Goal: Information Seeking & Learning: Check status

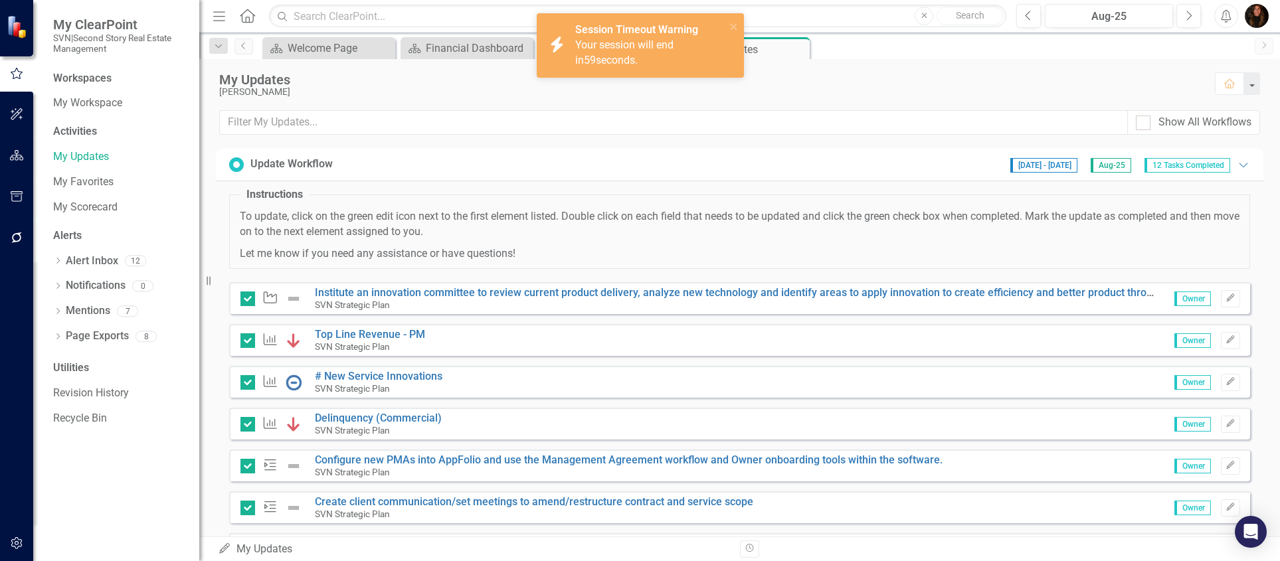
scroll to position [230, 0]
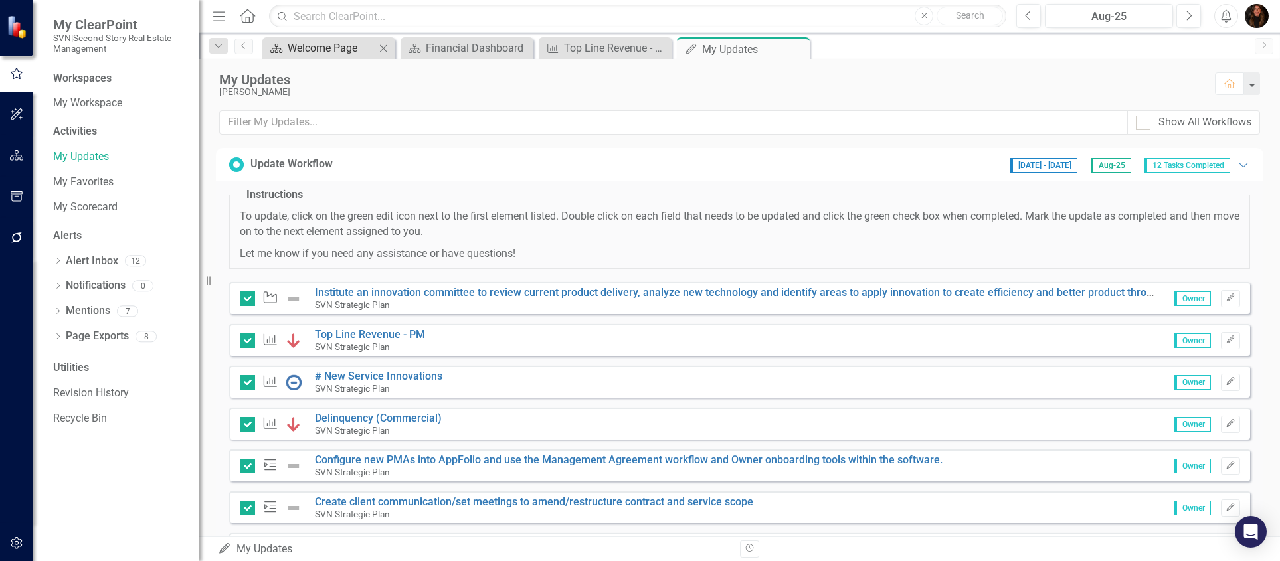
click at [327, 48] on div "Welcome Page" at bounding box center [332, 48] width 88 height 17
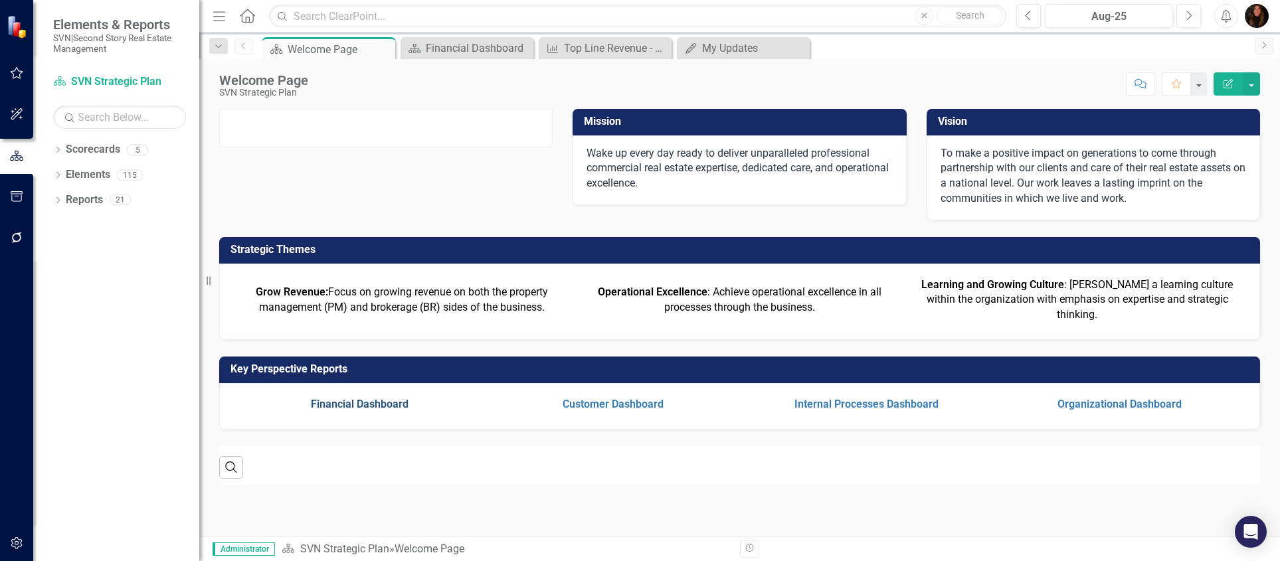
click at [357, 410] on link "Financial Dashboard" at bounding box center [360, 404] width 98 height 13
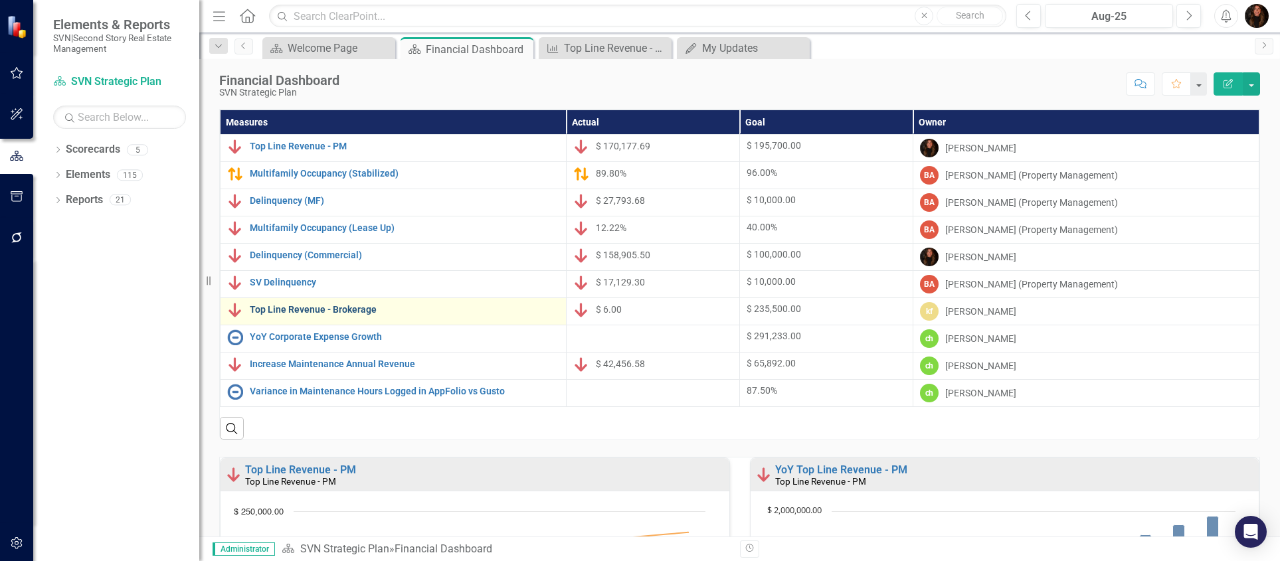
click at [338, 312] on link "Top Line Revenue - Brokerage" at bounding box center [405, 310] width 310 height 10
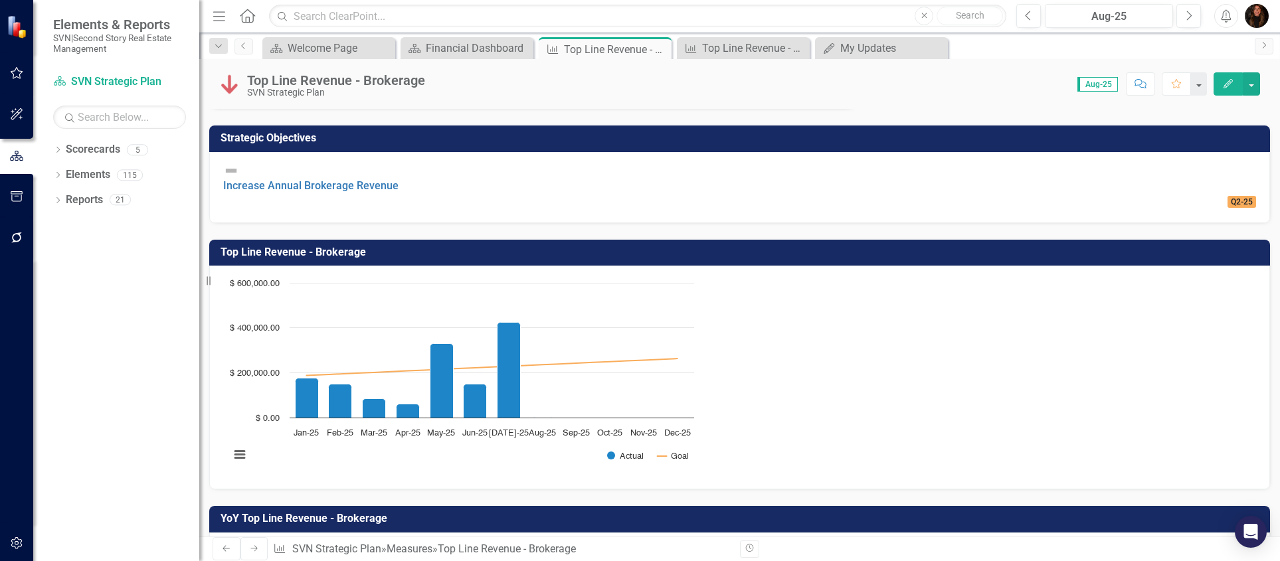
scroll to position [478, 0]
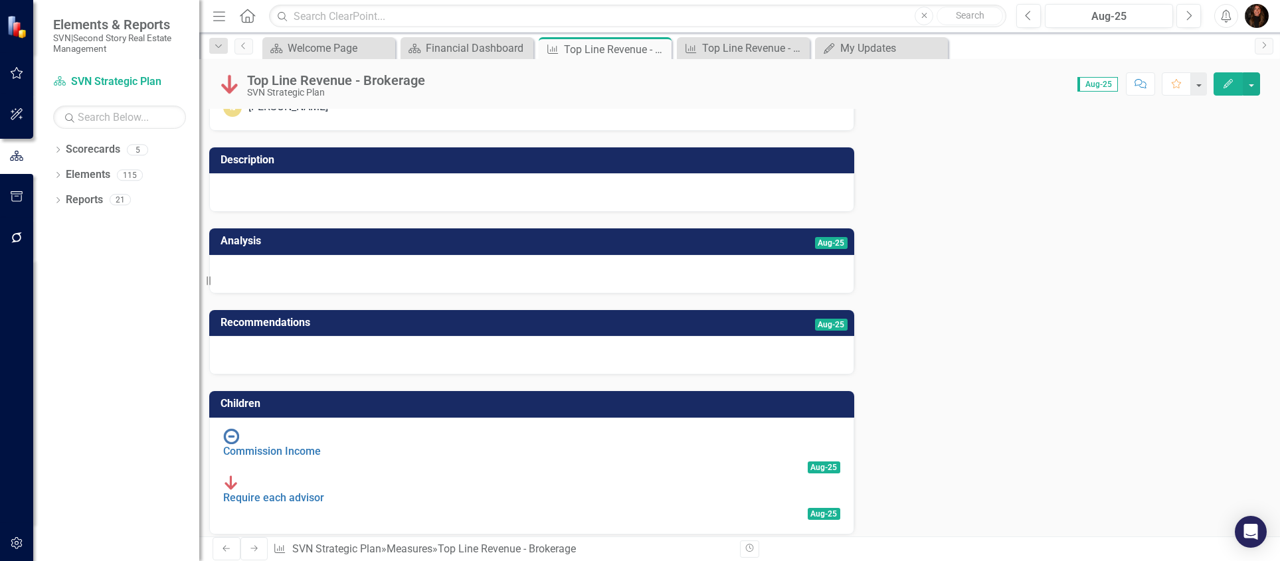
scroll to position [0, 0]
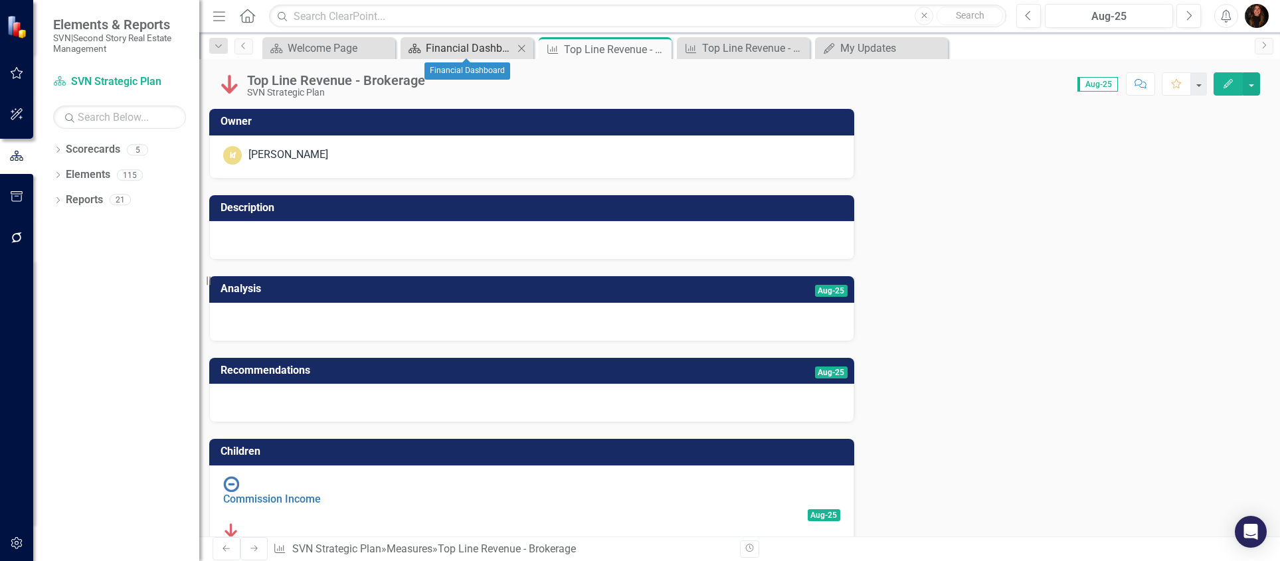
click at [458, 53] on div "Financial Dashboard" at bounding box center [470, 48] width 88 height 17
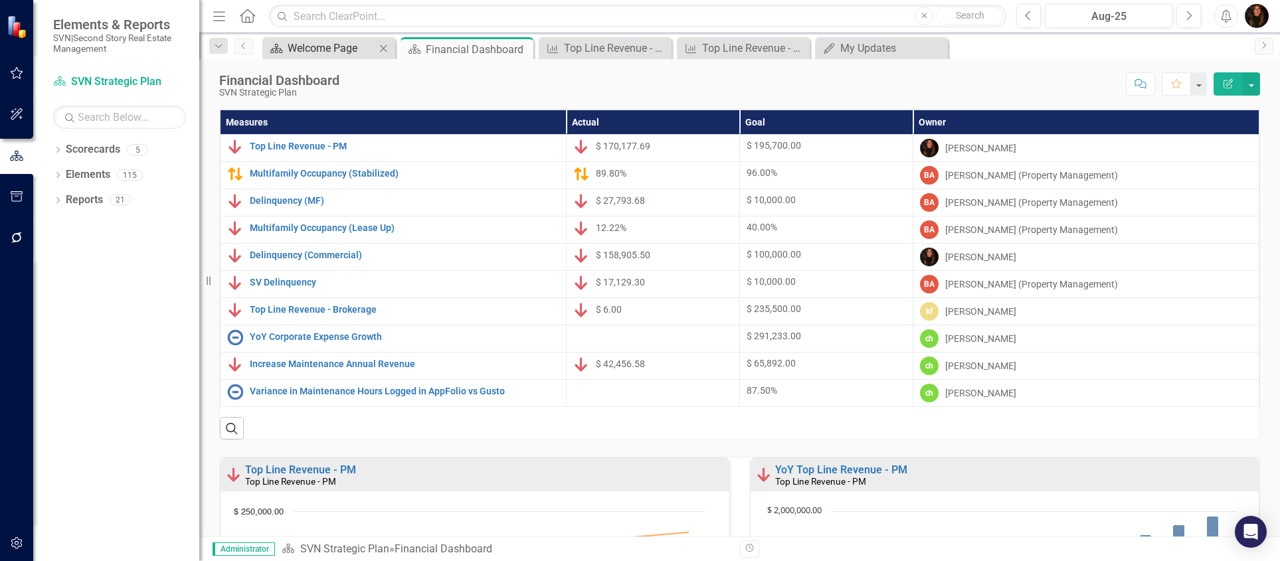
click at [345, 48] on div "Welcome Page" at bounding box center [332, 48] width 88 height 17
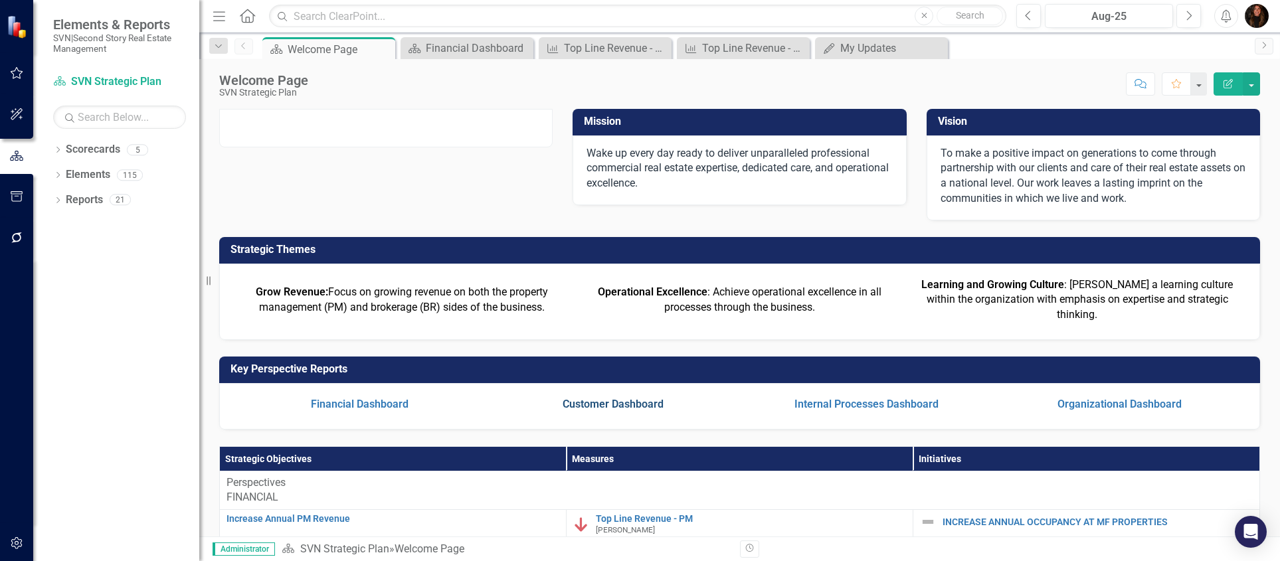
click at [611, 410] on link "Customer Dashboard" at bounding box center [613, 404] width 101 height 13
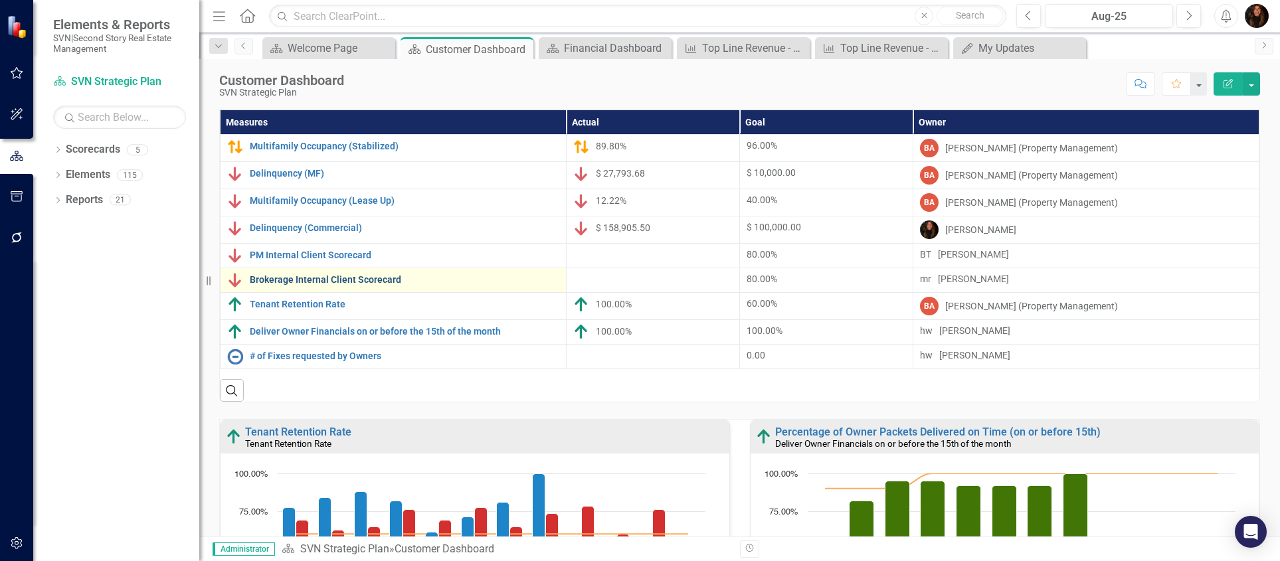
click at [355, 285] on link "Brokerage Internal Client Scorecard" at bounding box center [405, 280] width 310 height 10
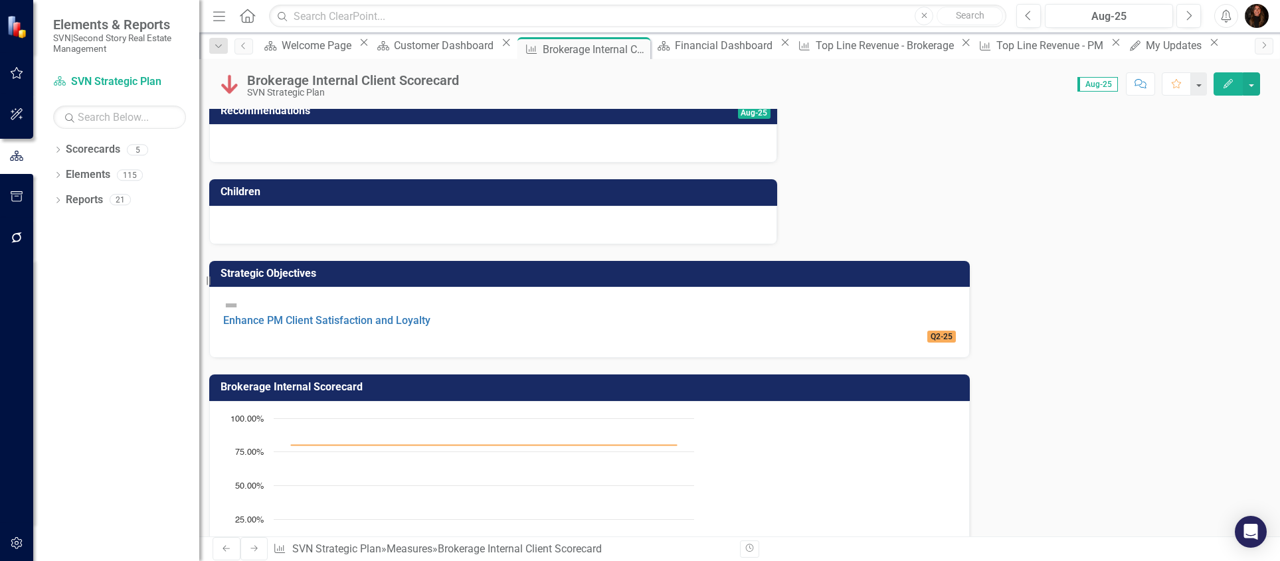
scroll to position [265, 0]
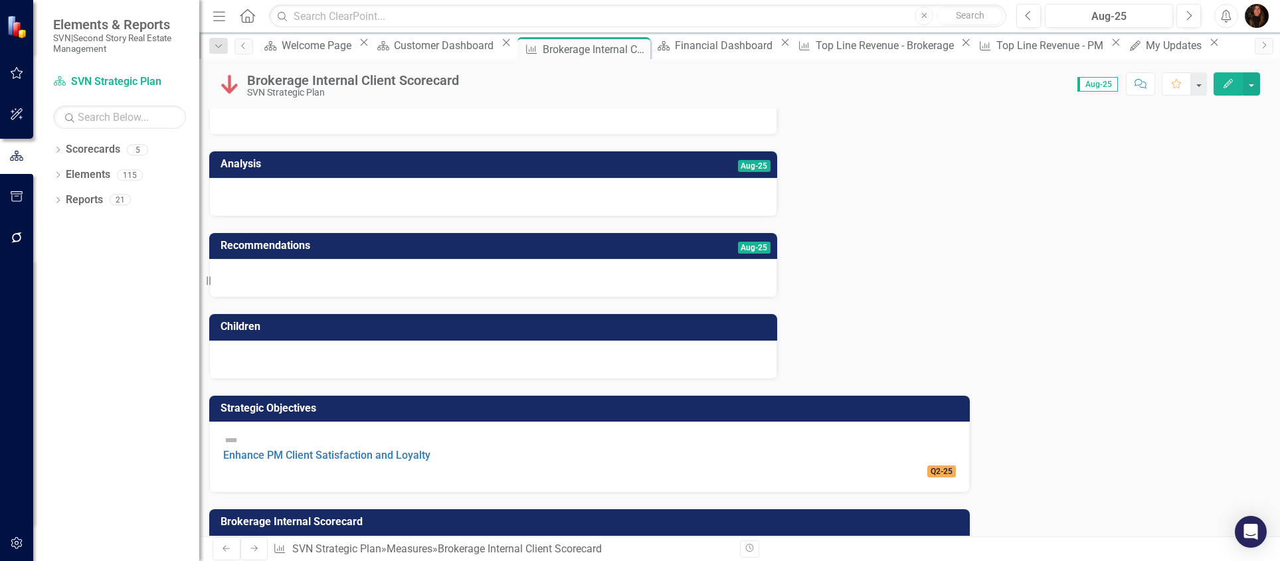
scroll to position [0, 0]
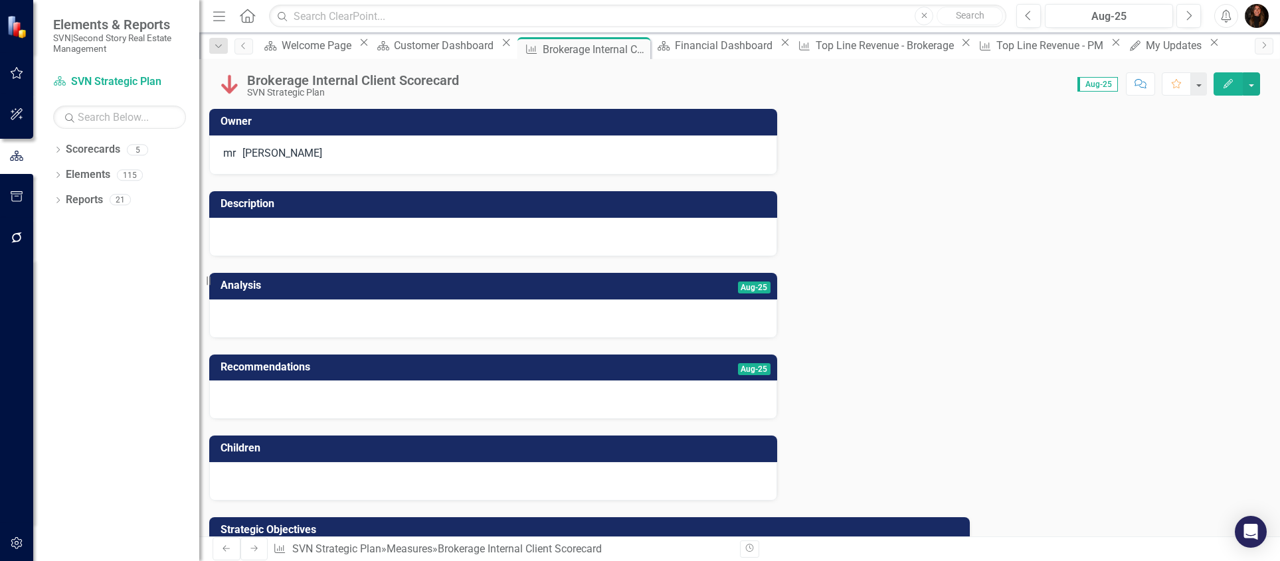
click at [316, 295] on td "Analysis" at bounding box center [373, 287] width 304 height 22
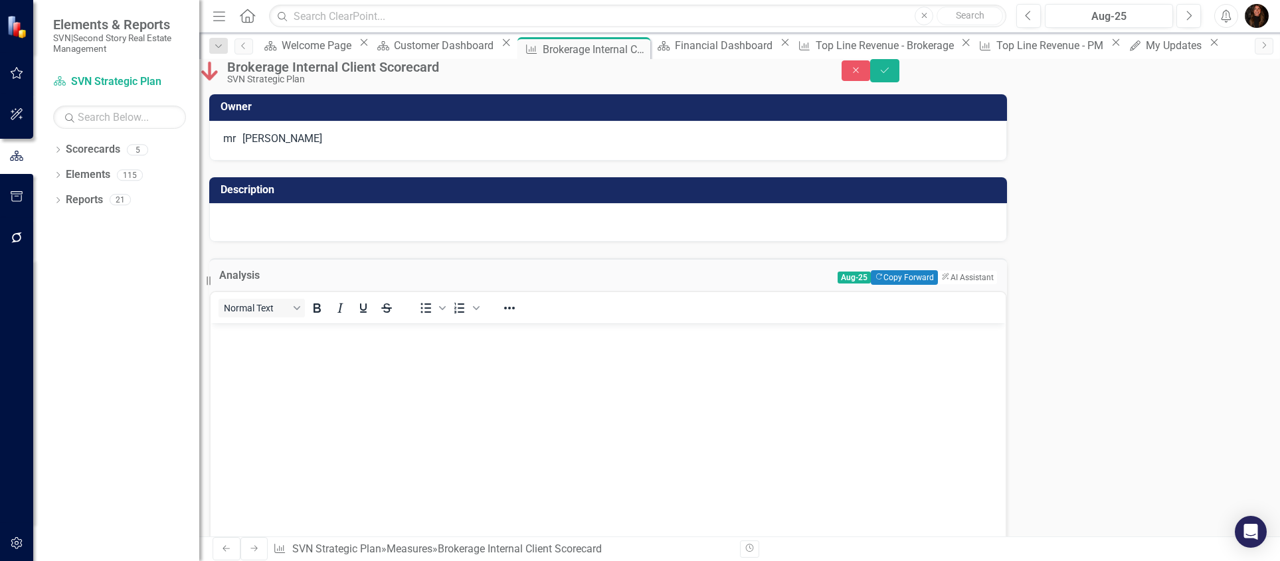
click at [266, 359] on body "Rich Text Area. Press ALT-0 for help." at bounding box center [608, 422] width 795 height 199
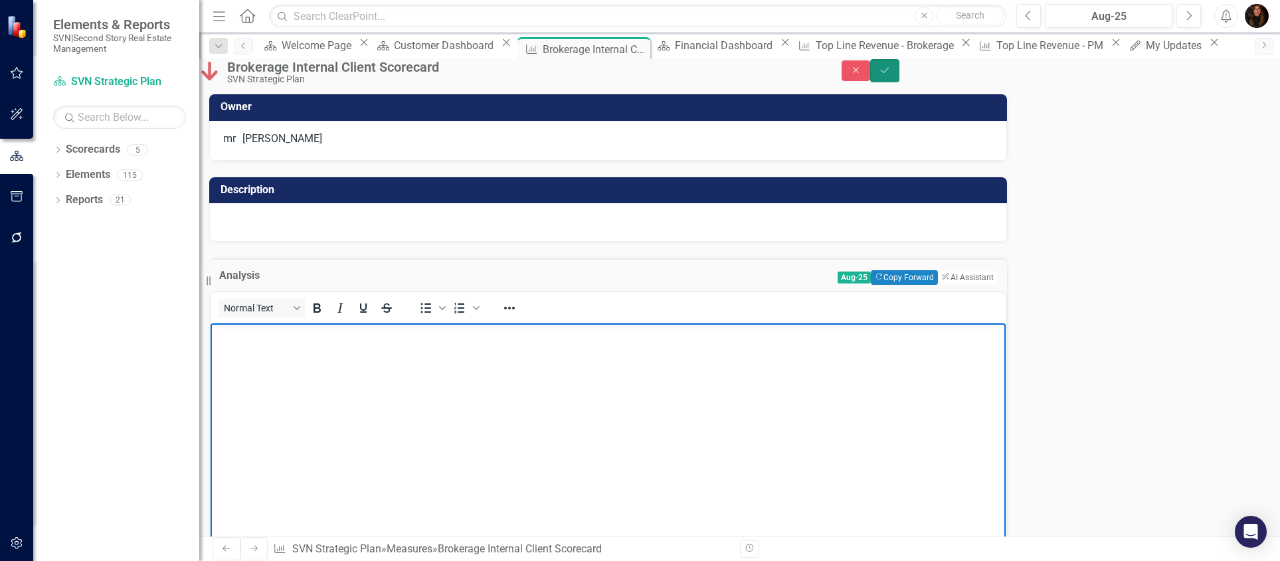
click at [899, 82] on button "Save" at bounding box center [884, 70] width 29 height 23
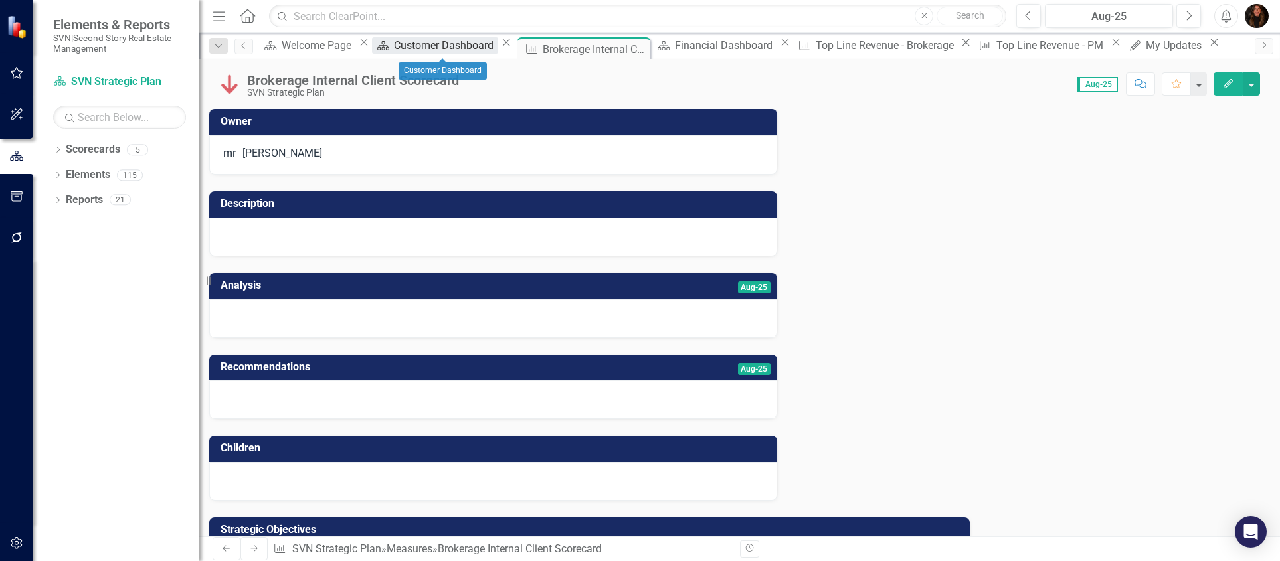
click at [438, 48] on div "Customer Dashboard" at bounding box center [446, 45] width 104 height 17
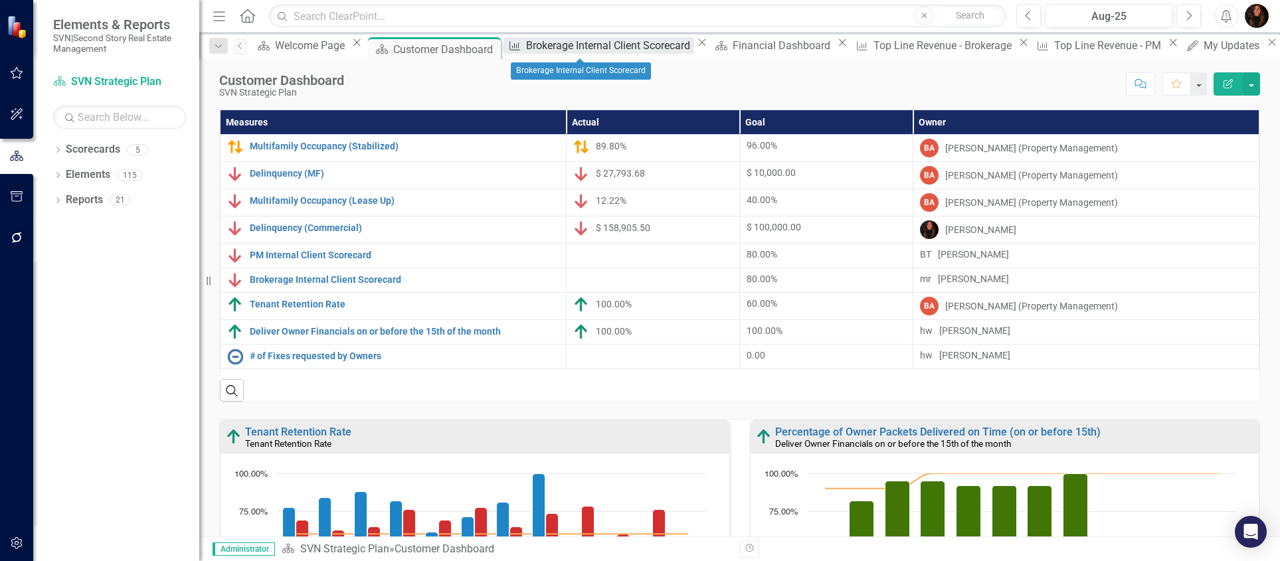
click at [570, 46] on div "Brokerage Internal Client Scorecard" at bounding box center [609, 45] width 167 height 17
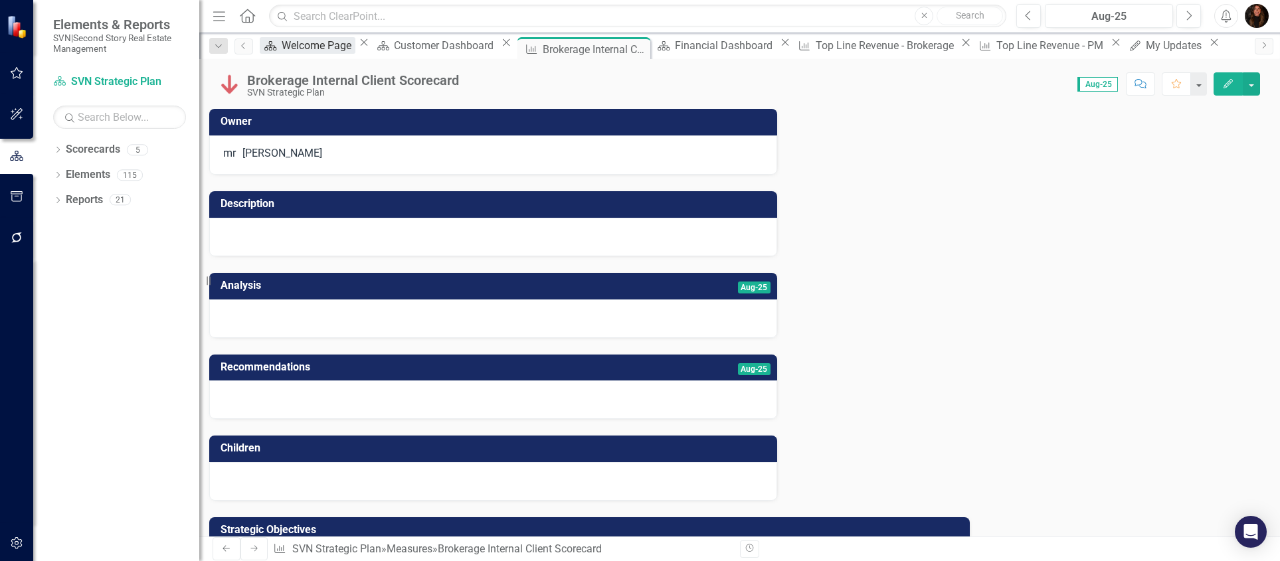
click at [341, 45] on div "Welcome Page" at bounding box center [319, 45] width 74 height 17
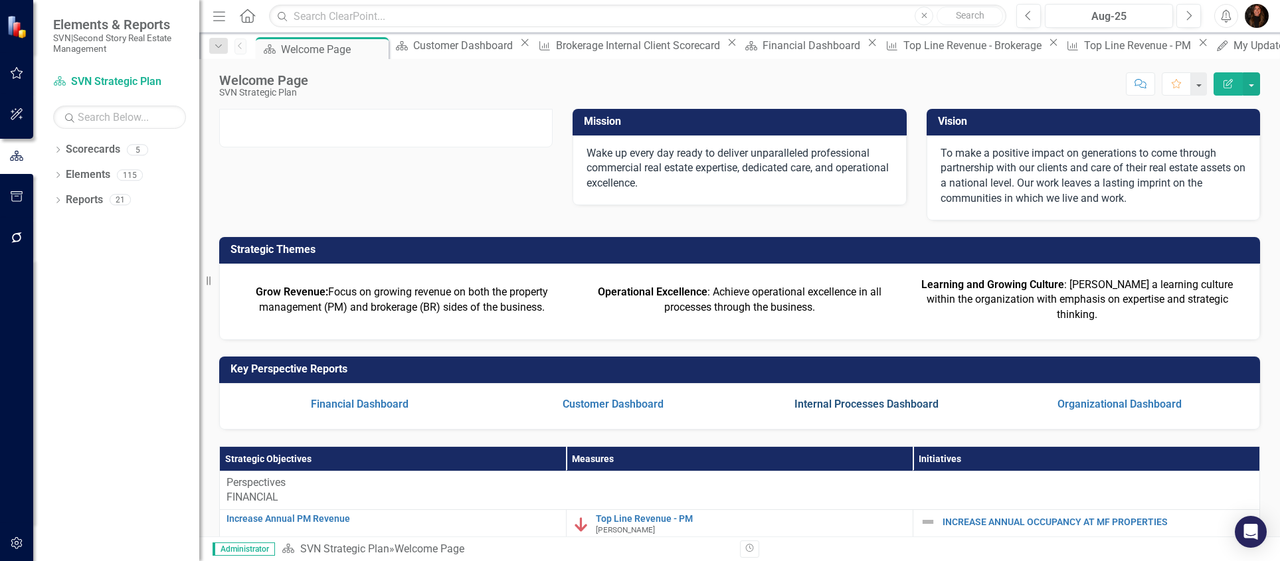
click at [826, 410] on link "Internal Processes Dashboard" at bounding box center [866, 404] width 144 height 13
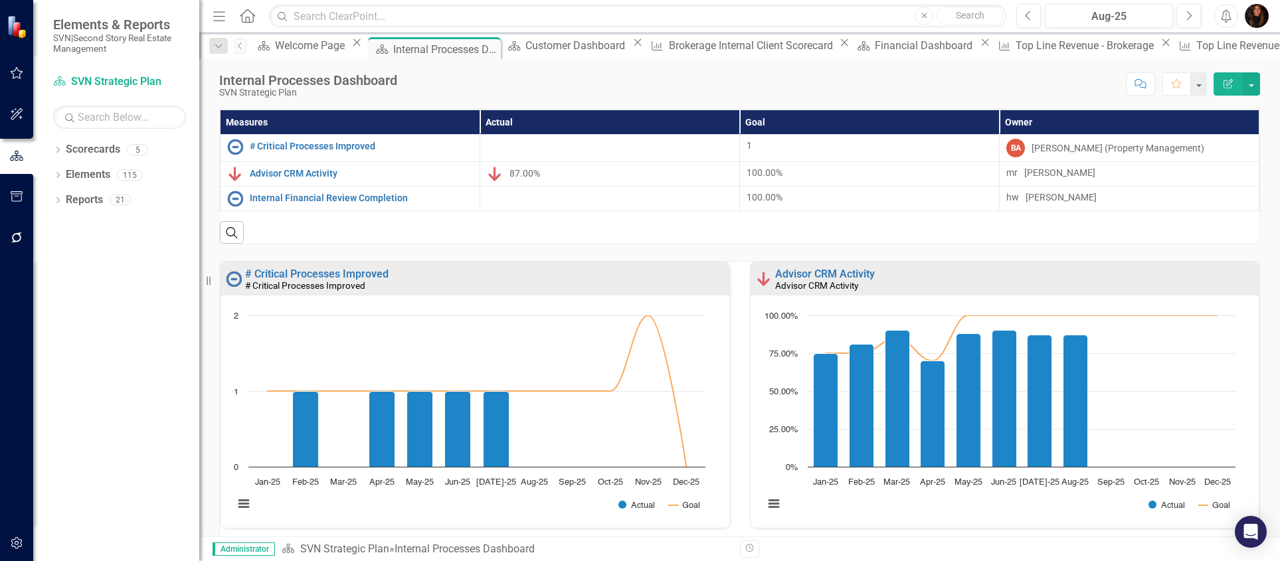
scroll to position [3, 0]
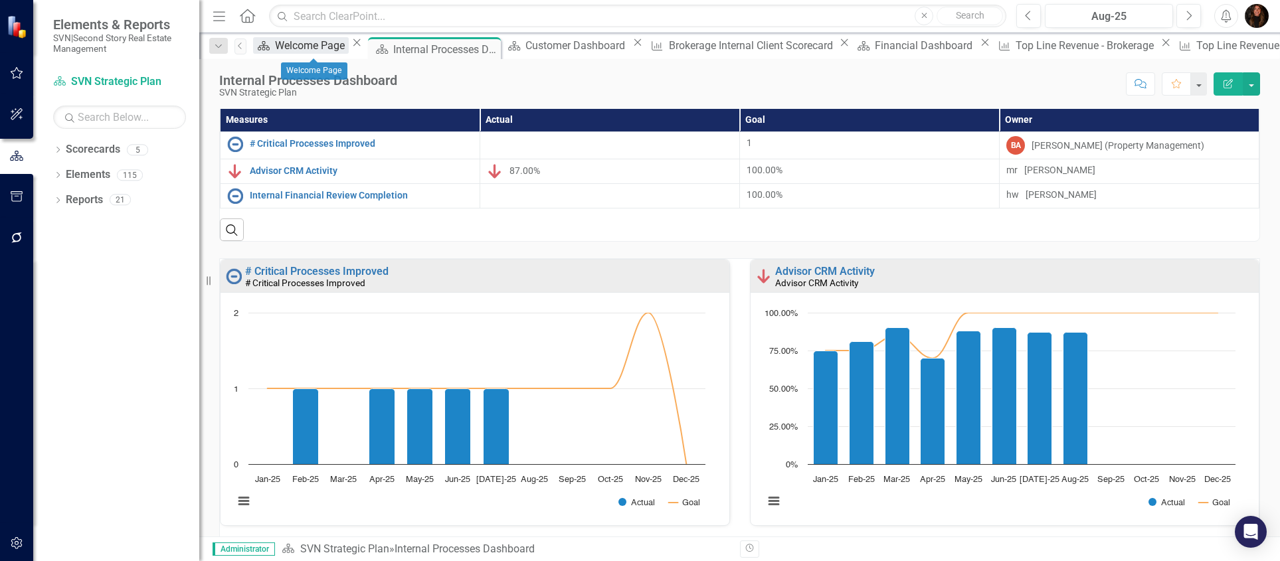
click at [312, 41] on div "Welcome Page" at bounding box center [312, 45] width 74 height 17
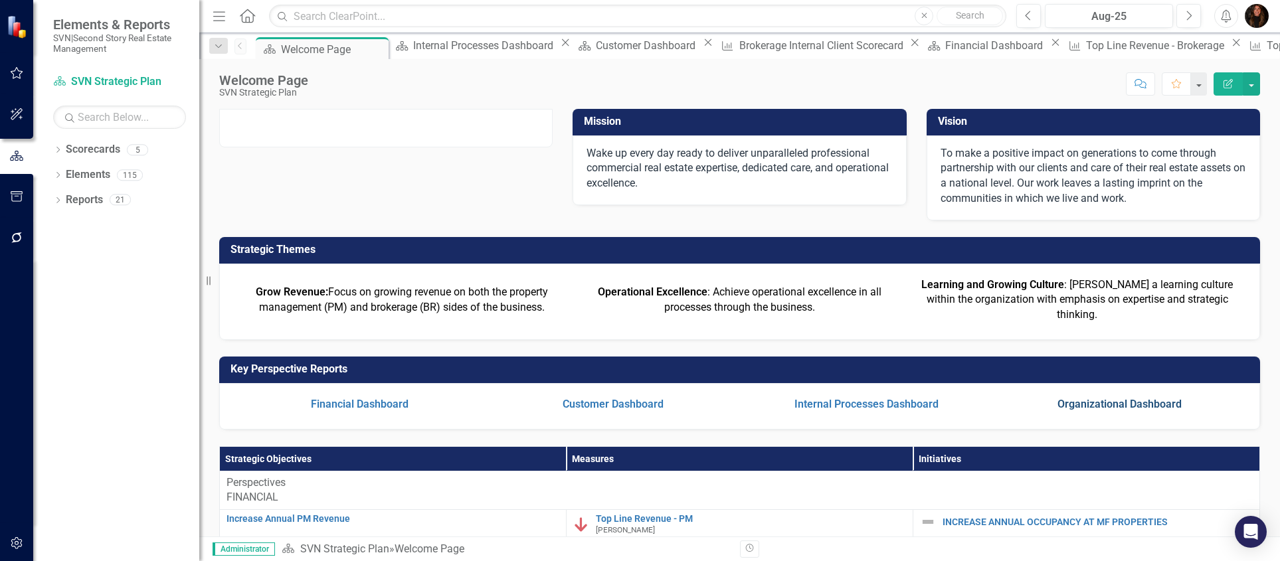
click at [1059, 410] on link "Organizational Dashboard" at bounding box center [1119, 404] width 124 height 13
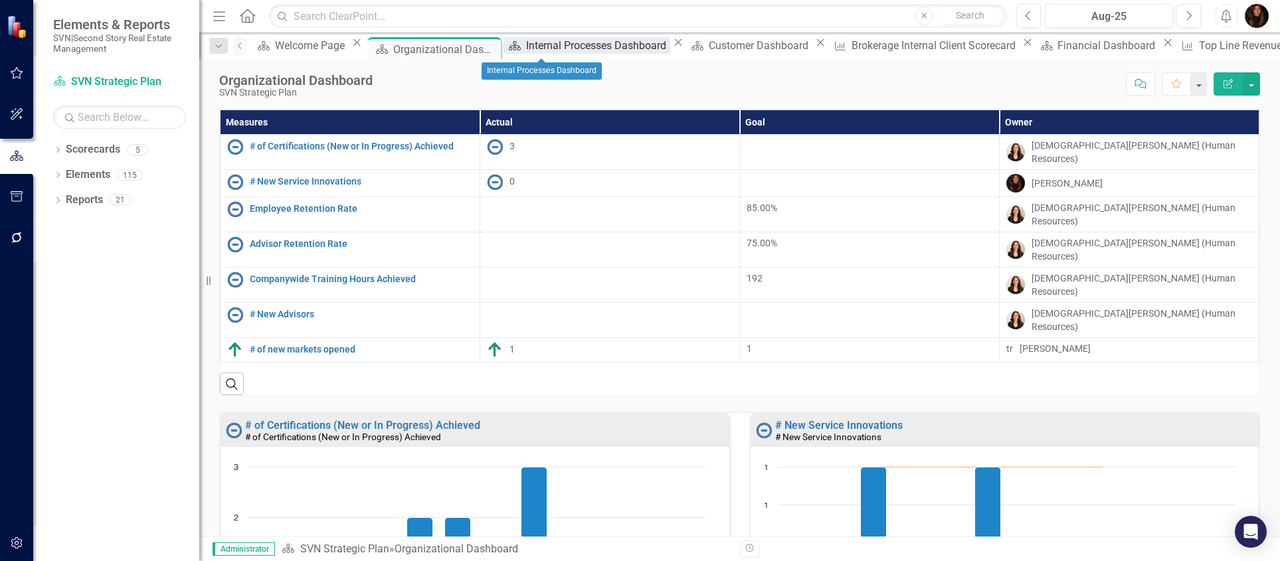
click at [526, 47] on div "Internal Processes Dashboard" at bounding box center [598, 45] width 144 height 17
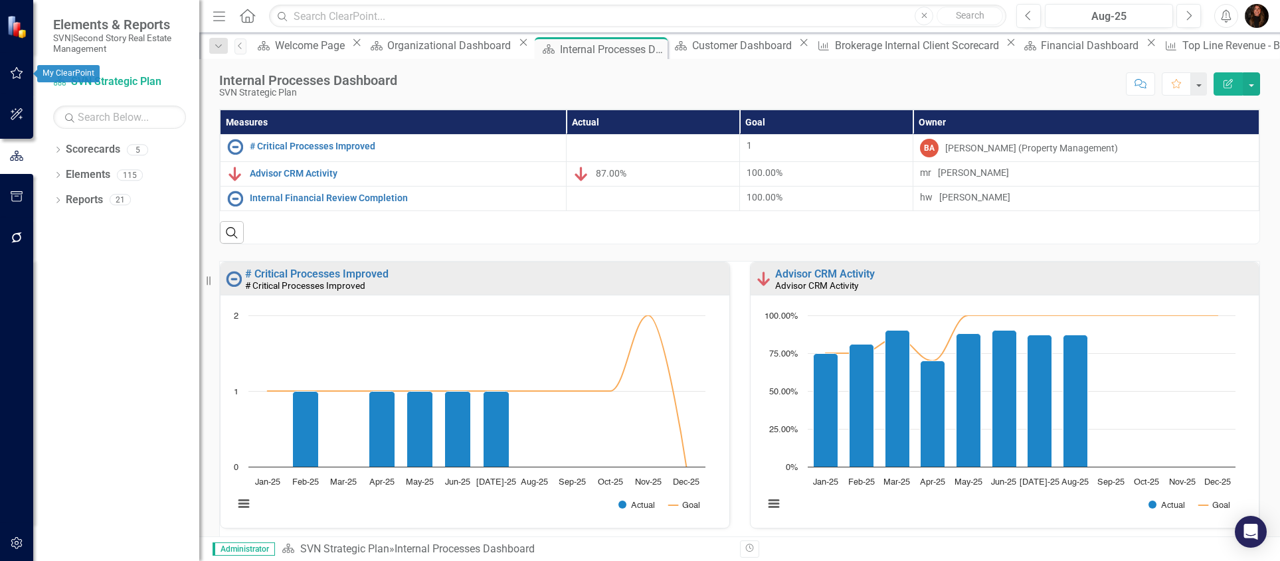
click at [13, 70] on icon "button" at bounding box center [17, 73] width 14 height 11
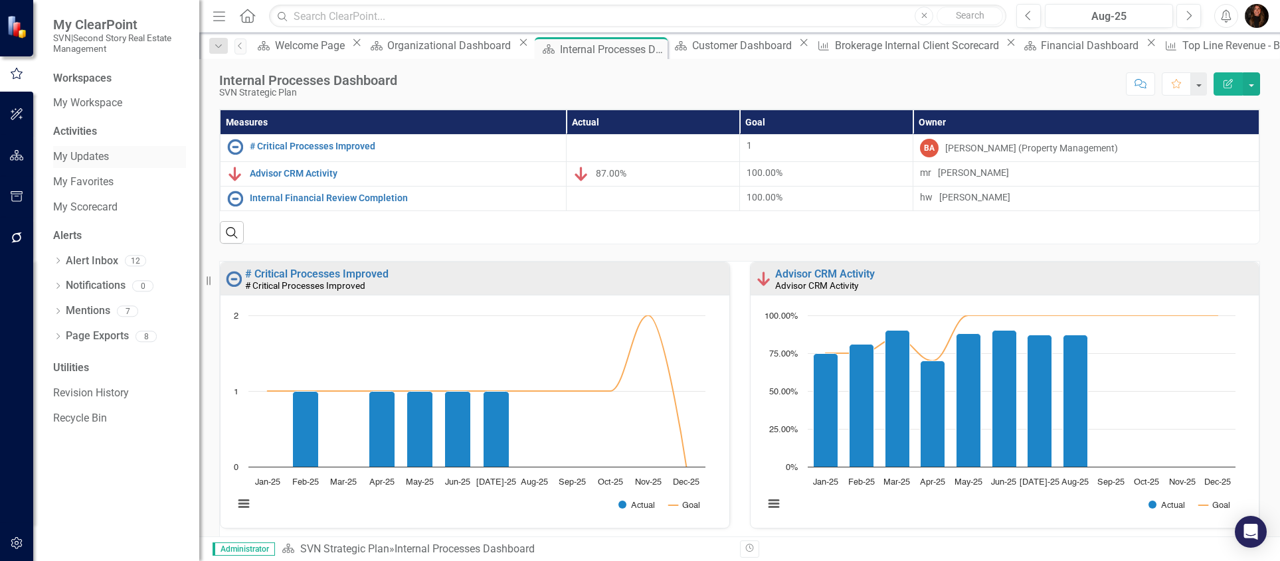
click at [80, 154] on link "My Updates" at bounding box center [119, 156] width 133 height 15
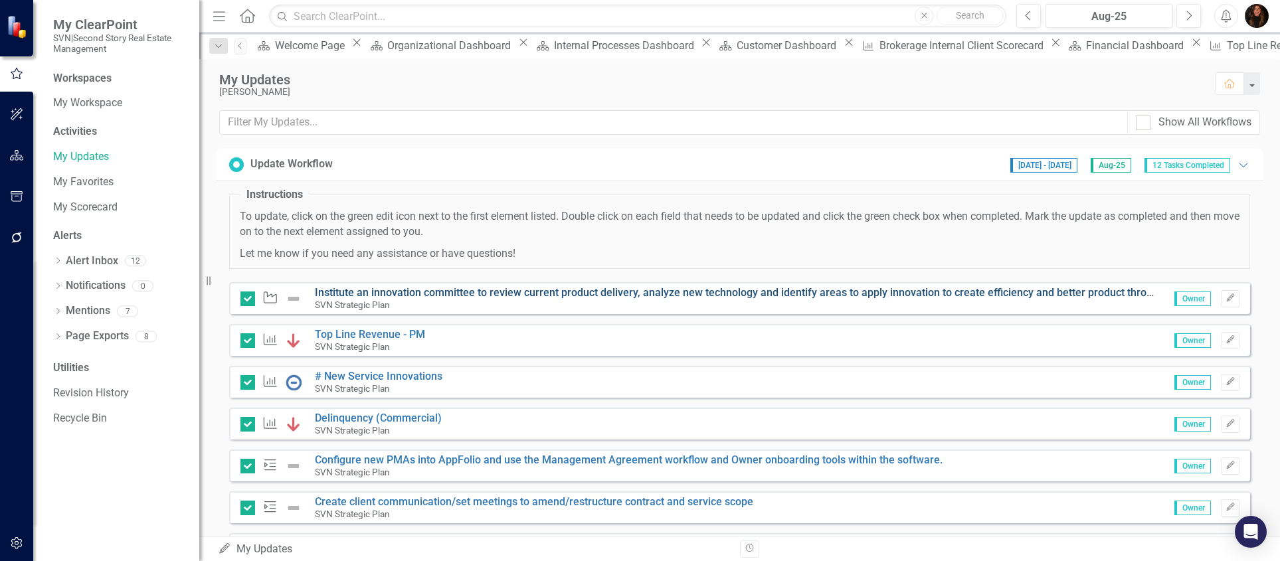
click at [341, 292] on link "Institute an innovation committee to review current product delivery, analyze n…" at bounding box center [943, 292] width 1256 height 13
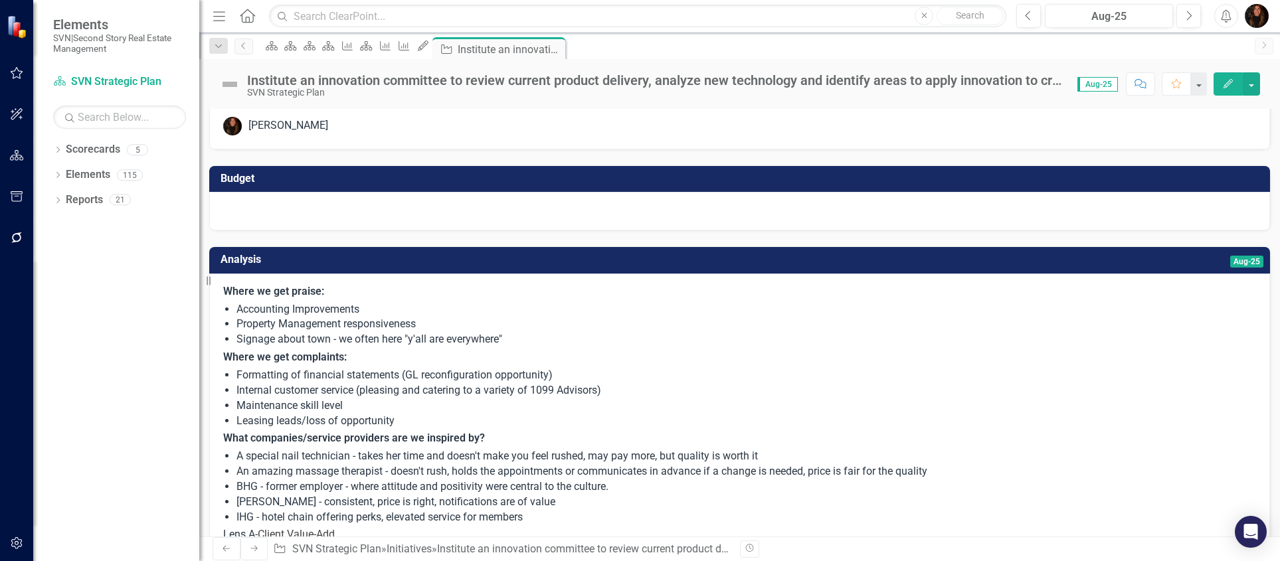
scroll to position [43, 0]
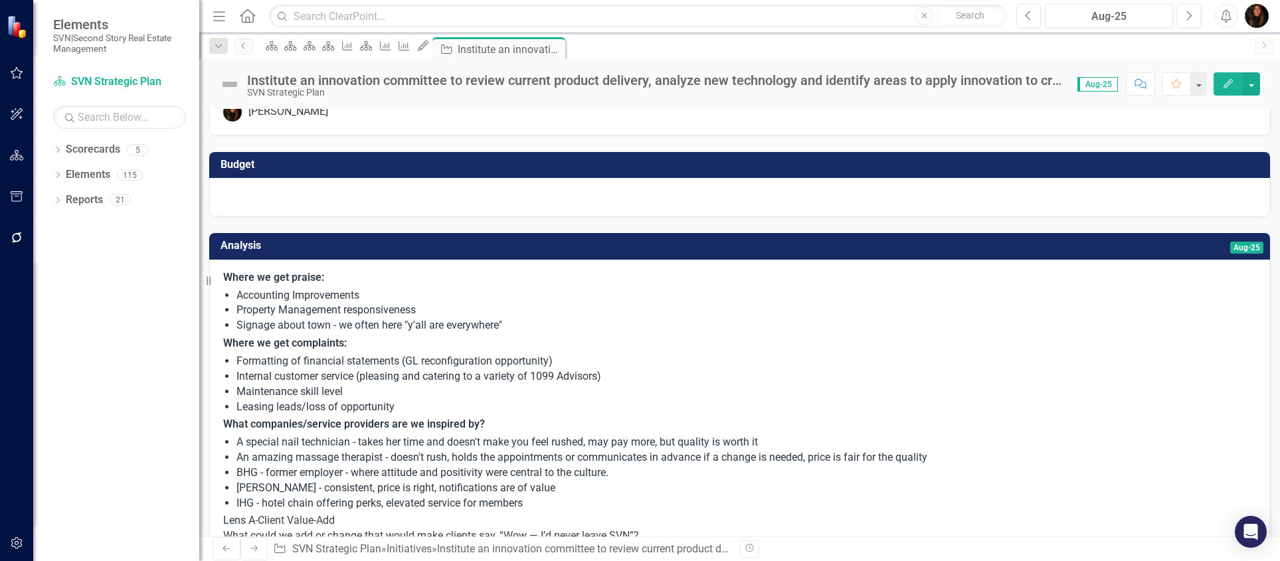
drag, startPoint x: 345, startPoint y: 296, endPoint x: 385, endPoint y: 382, distance: 95.1
click at [385, 382] on span "Where we get praise: Accounting Improvements Property Management responsiveness…" at bounding box center [739, 528] width 1033 height 517
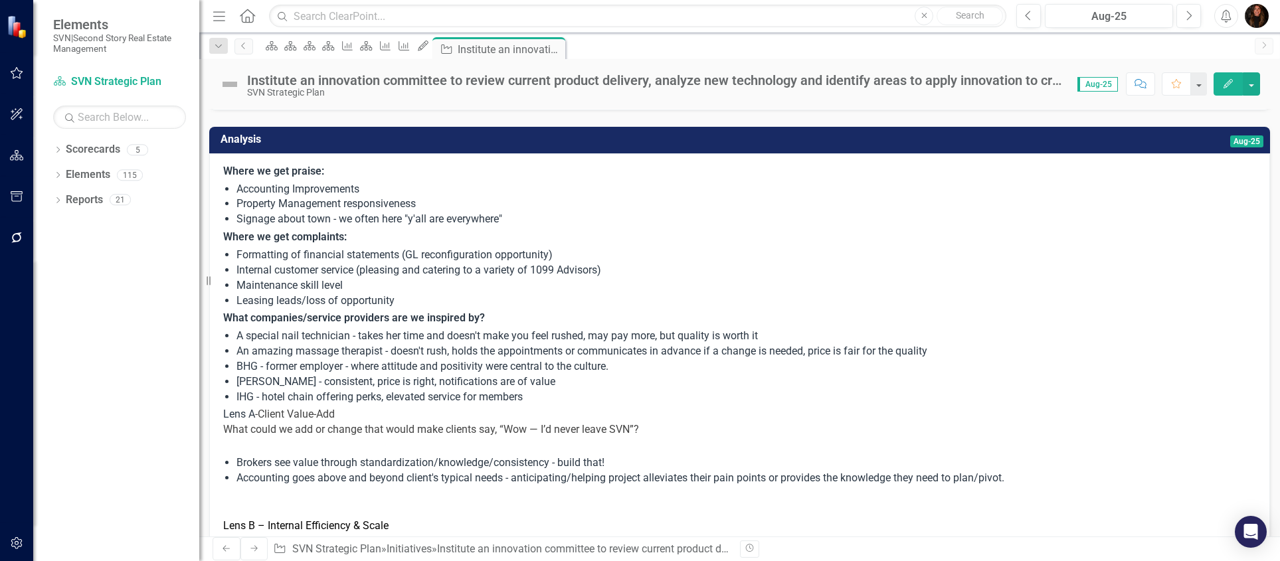
drag, startPoint x: 294, startPoint y: 220, endPoint x: 336, endPoint y: 396, distance: 180.9
click at [336, 396] on span "Where we get praise: Accounting Improvements Property Management responsiveness…" at bounding box center [739, 422] width 1033 height 517
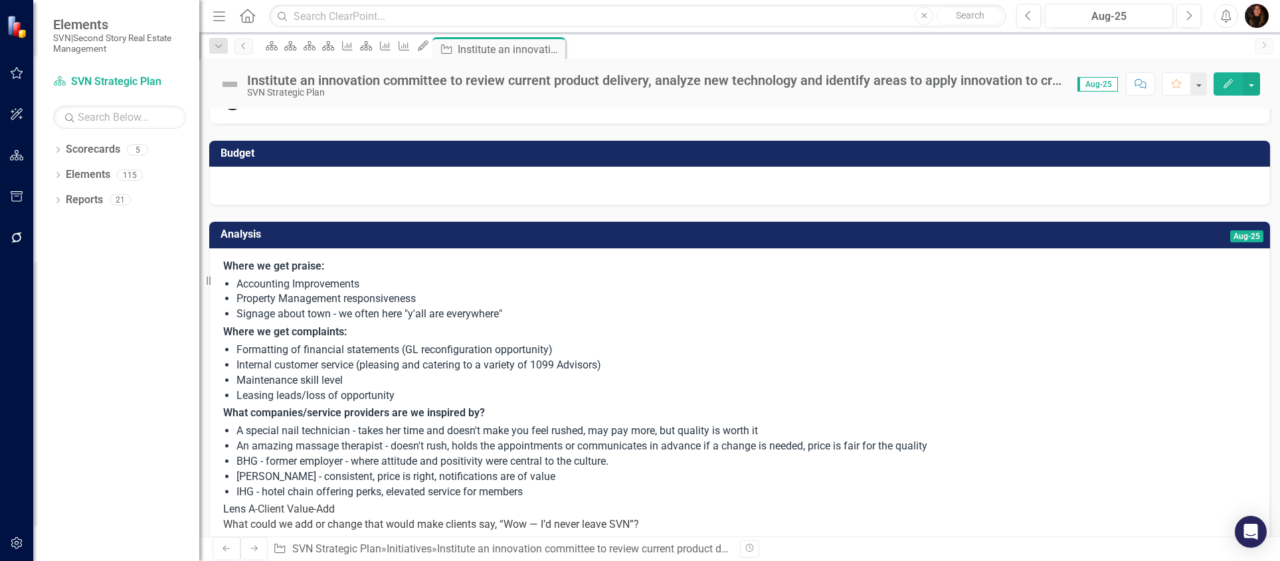
scroll to position [0, 0]
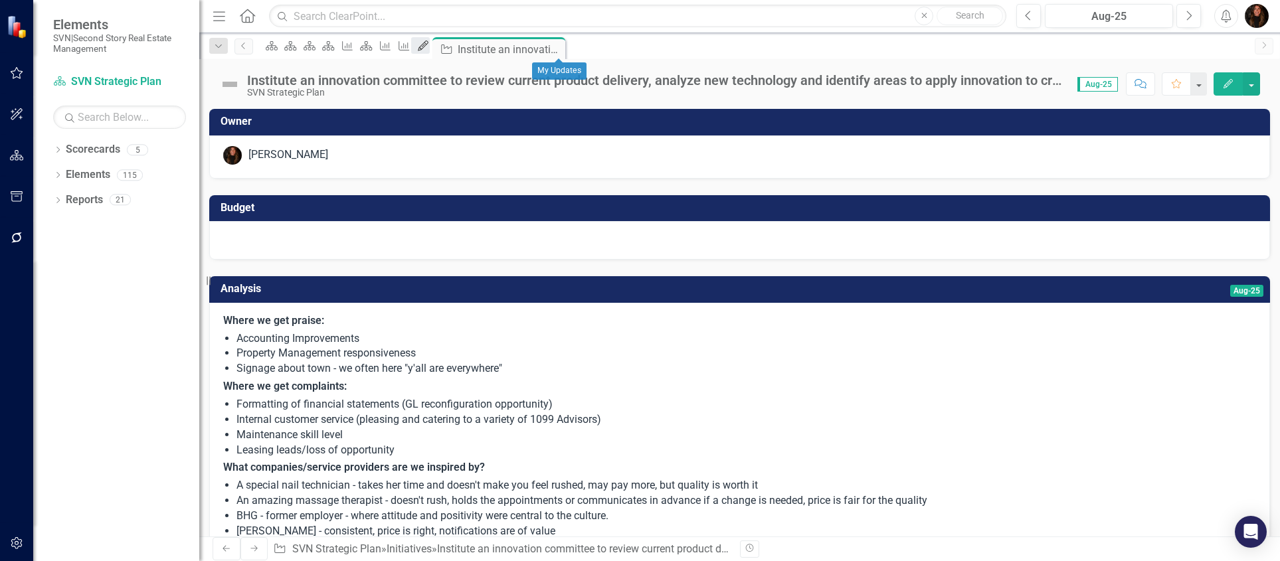
click at [430, 49] on div "My Updates" at bounding box center [420, 45] width 19 height 17
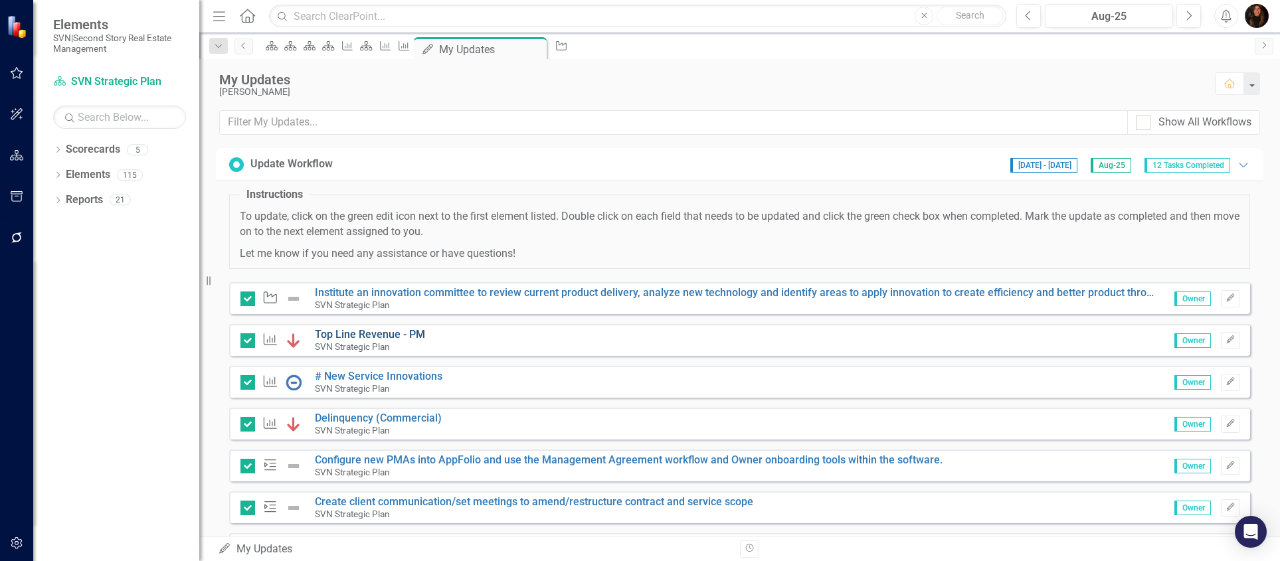
click at [357, 335] on link "Top Line Revenue - PM" at bounding box center [370, 334] width 110 height 13
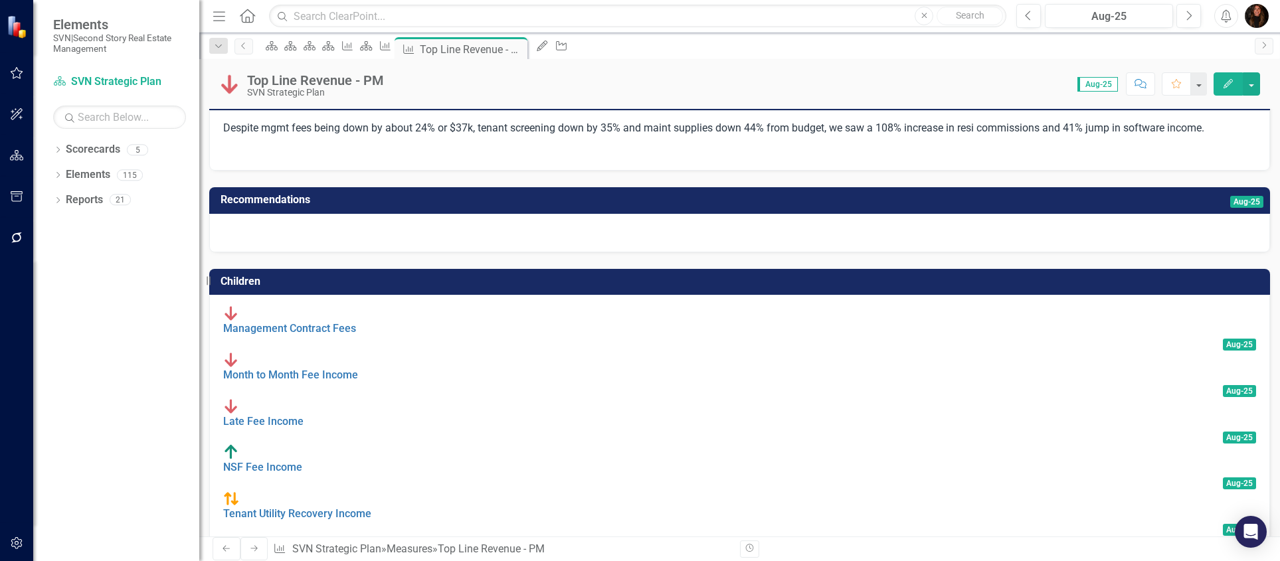
scroll to position [153, 0]
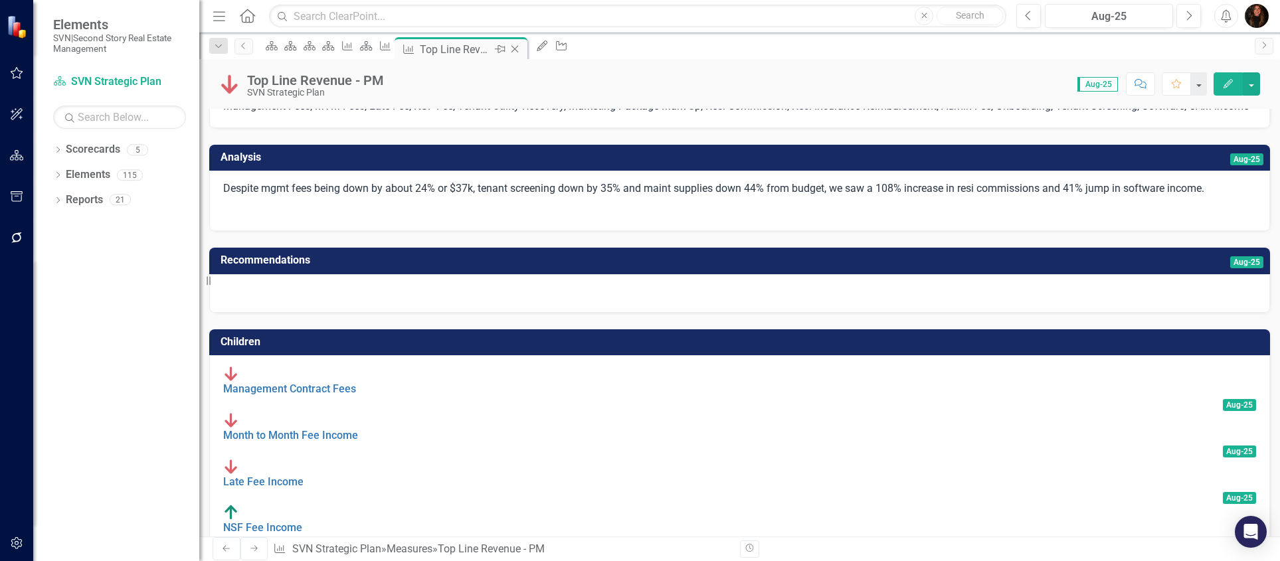
click at [519, 49] on icon at bounding box center [514, 49] width 7 height 7
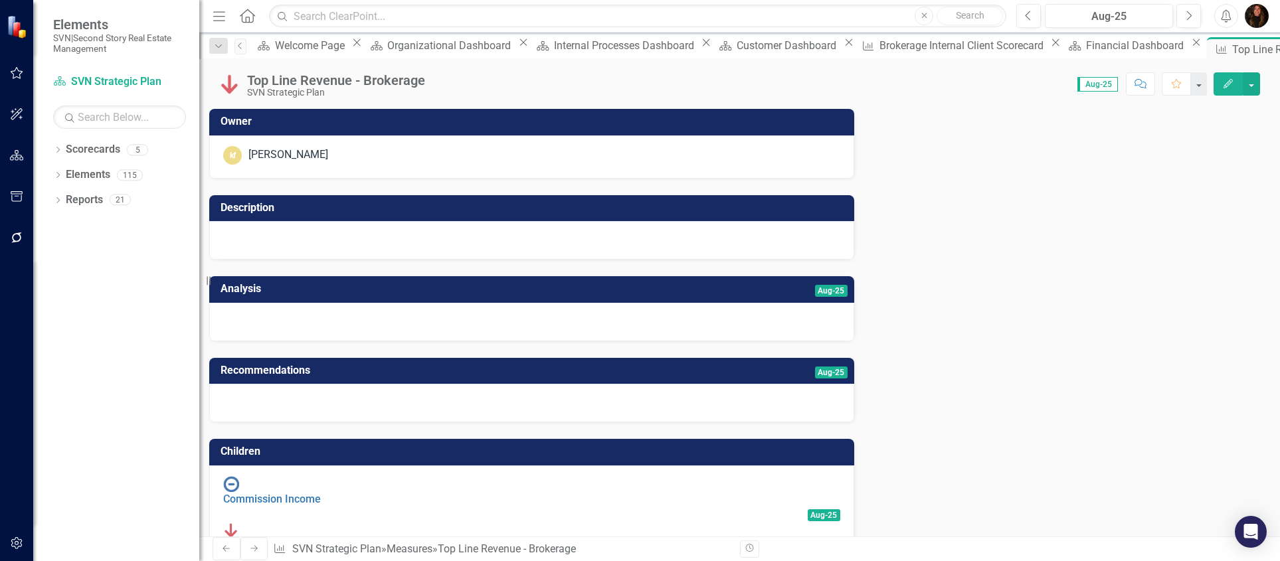
click at [358, 292] on h3 "Analysis" at bounding box center [394, 289] width 346 height 12
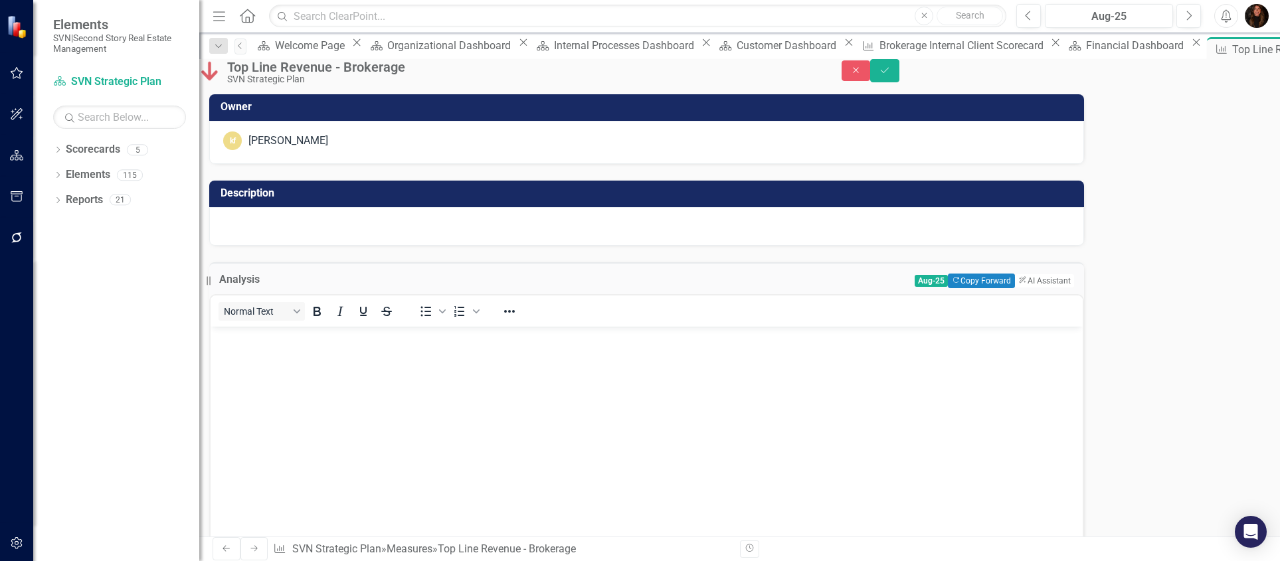
click at [317, 380] on body "Rich Text Area. Press ALT-0 for help." at bounding box center [647, 426] width 872 height 199
click at [871, 81] on button "Close" at bounding box center [856, 70] width 29 height 21
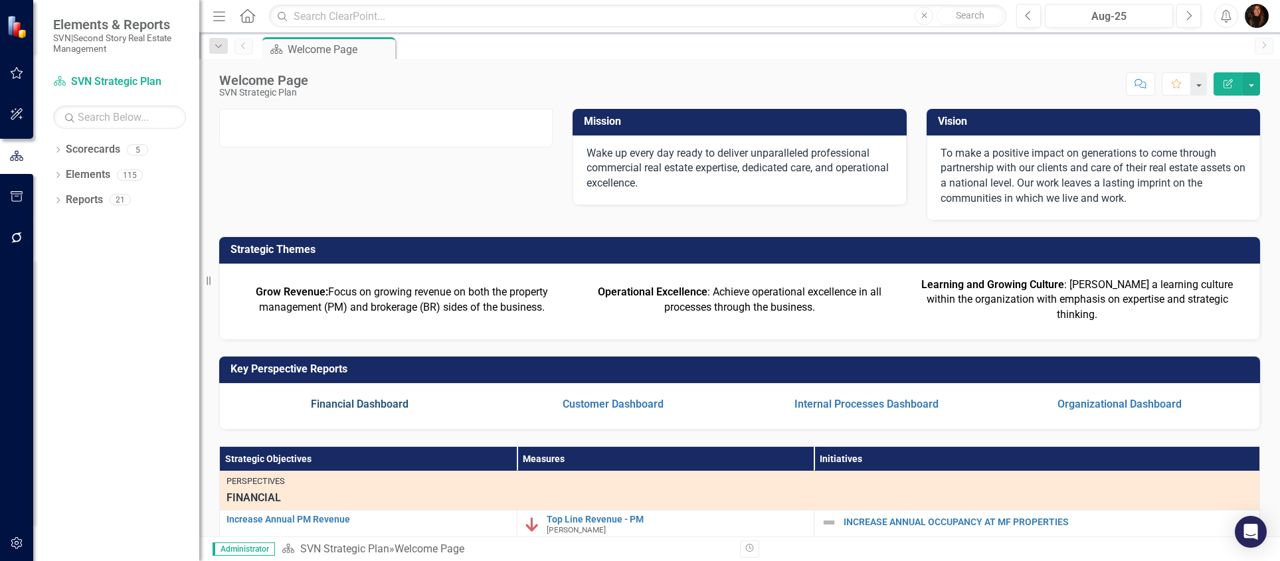
click at [379, 410] on link "Financial Dashboard" at bounding box center [360, 404] width 98 height 13
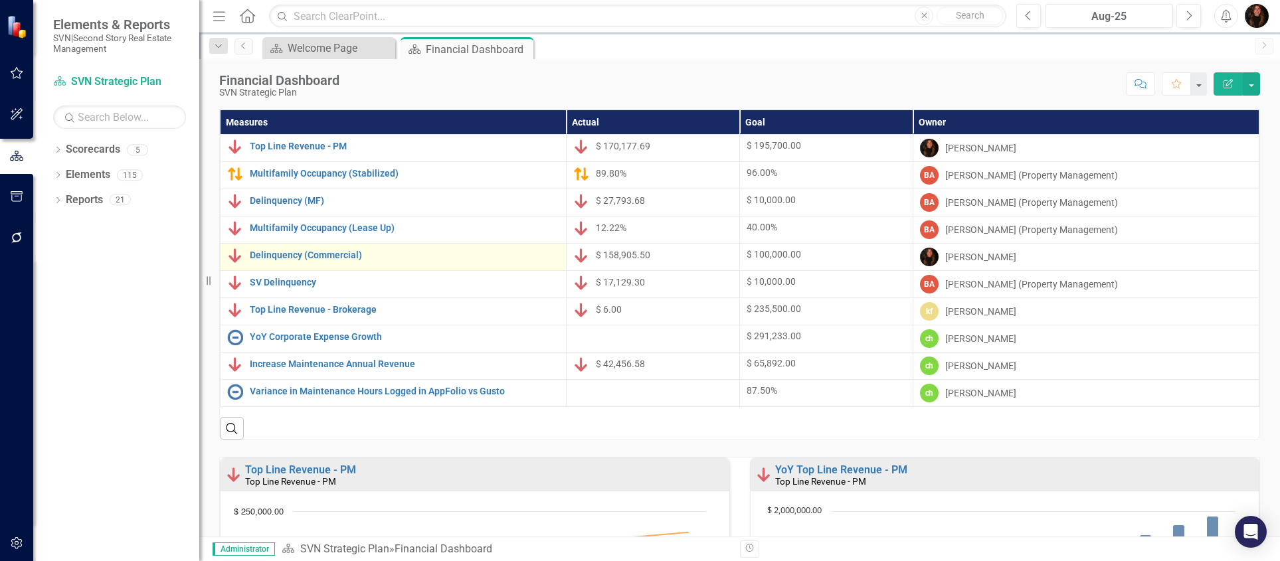
click at [337, 248] on div "Delinquency (Commercial)" at bounding box center [393, 256] width 332 height 16
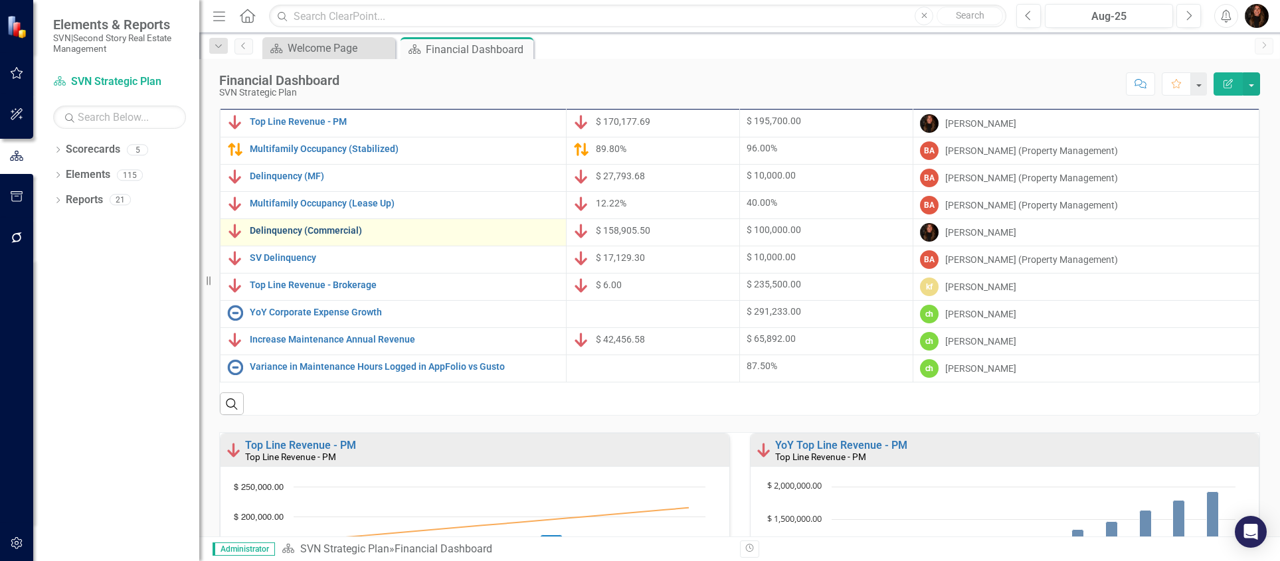
click at [337, 232] on link "Delinquency (Commercial)" at bounding box center [405, 231] width 310 height 10
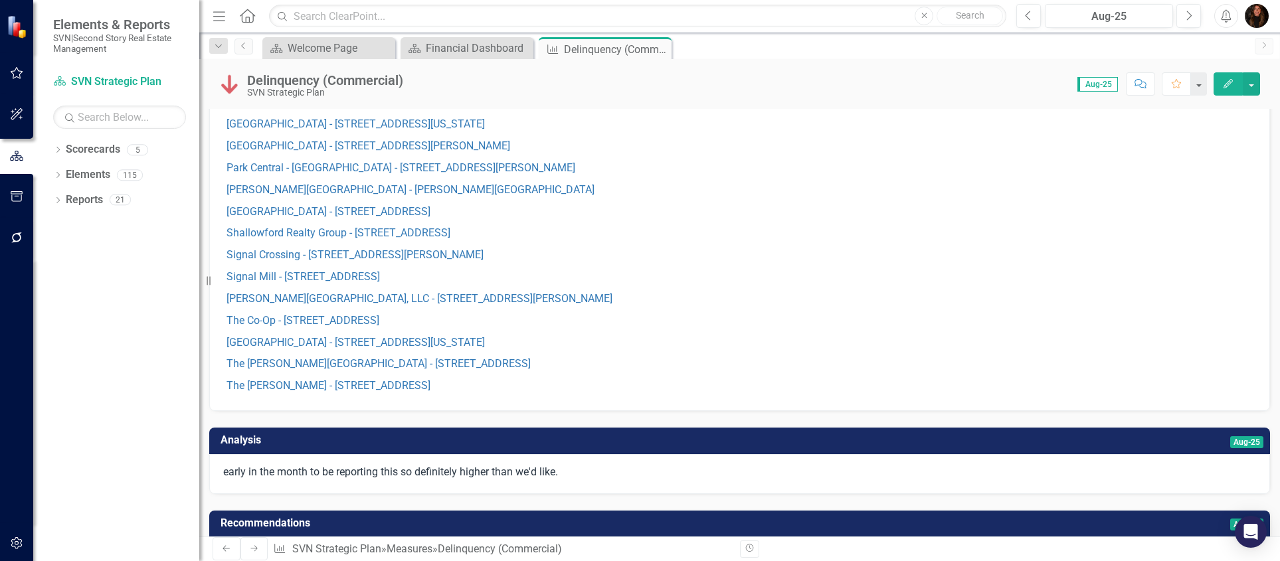
scroll to position [1067, 0]
